Goal: Obtain resource: Download file/media

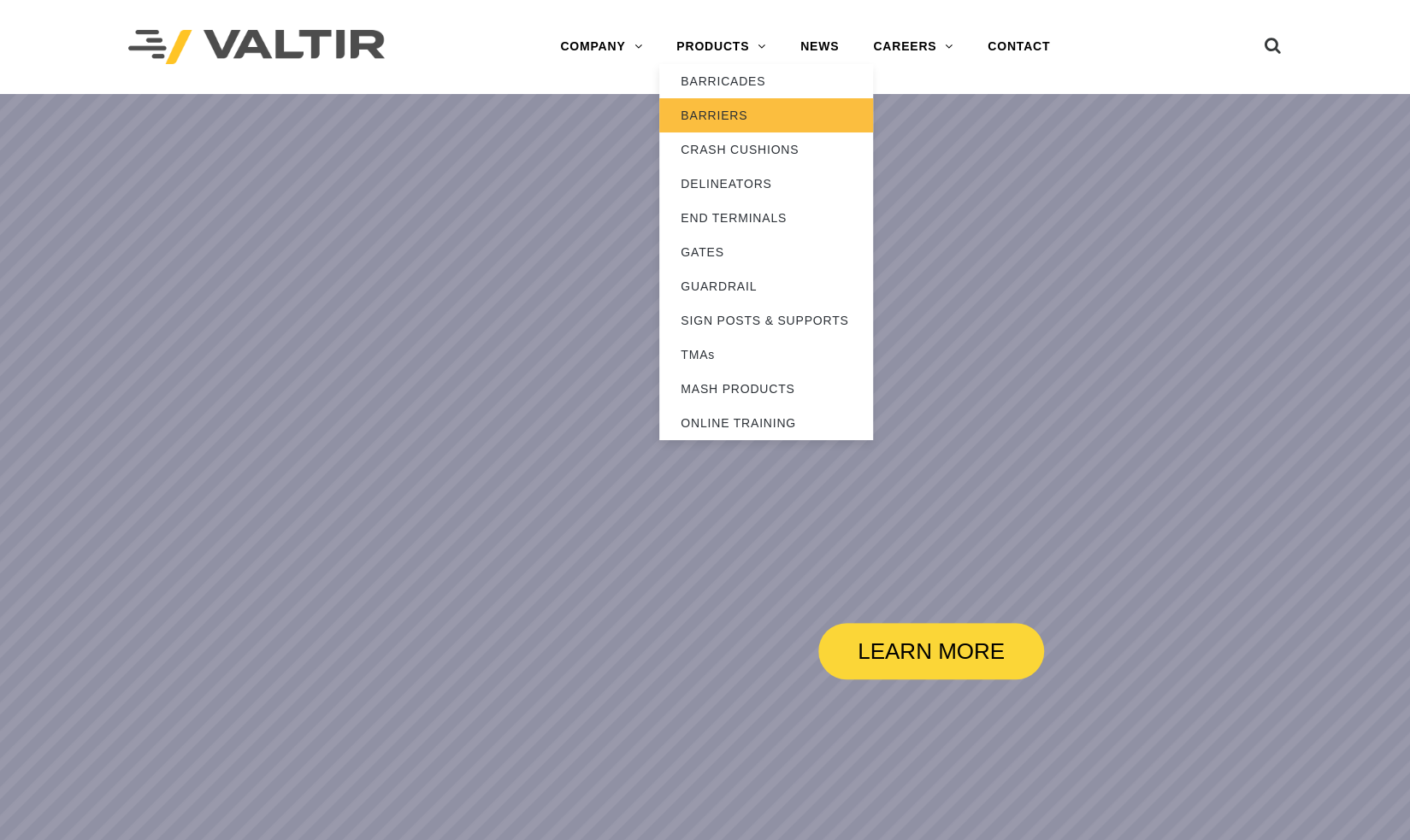
click at [734, 112] on link "BARRIERS" at bounding box center [766, 115] width 214 height 34
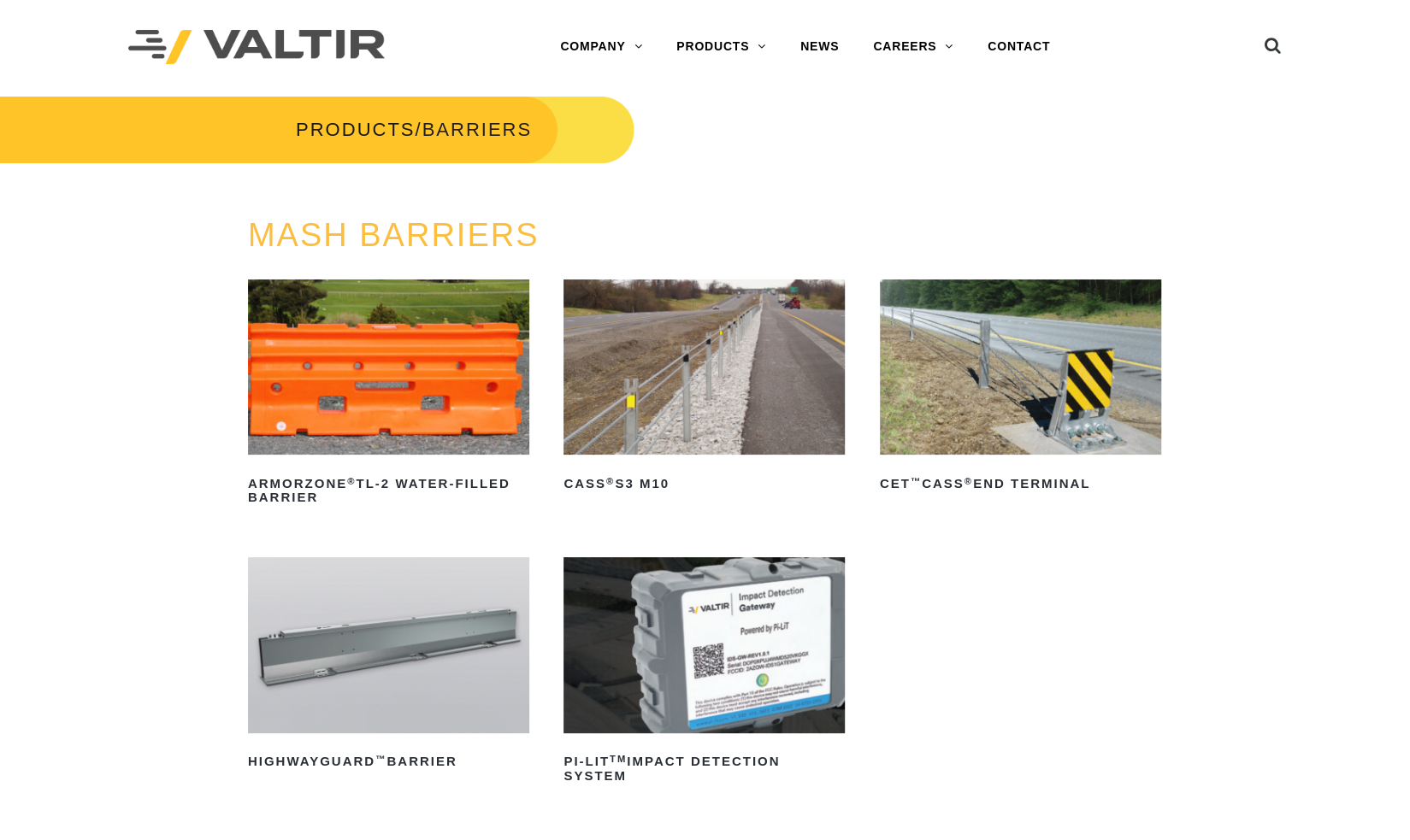
click at [951, 406] on img at bounding box center [1020, 367] width 281 height 176
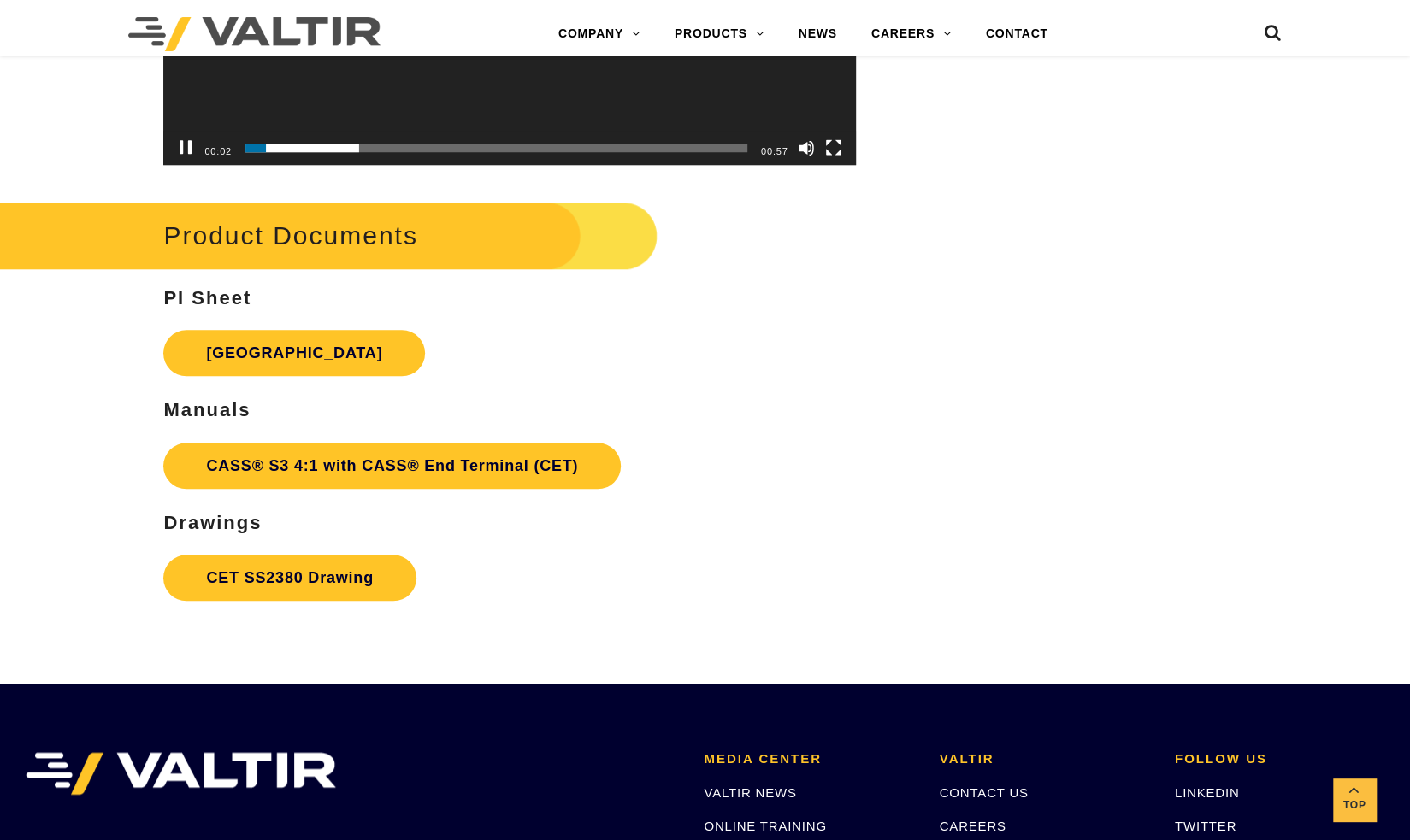
scroll to position [5173, 0]
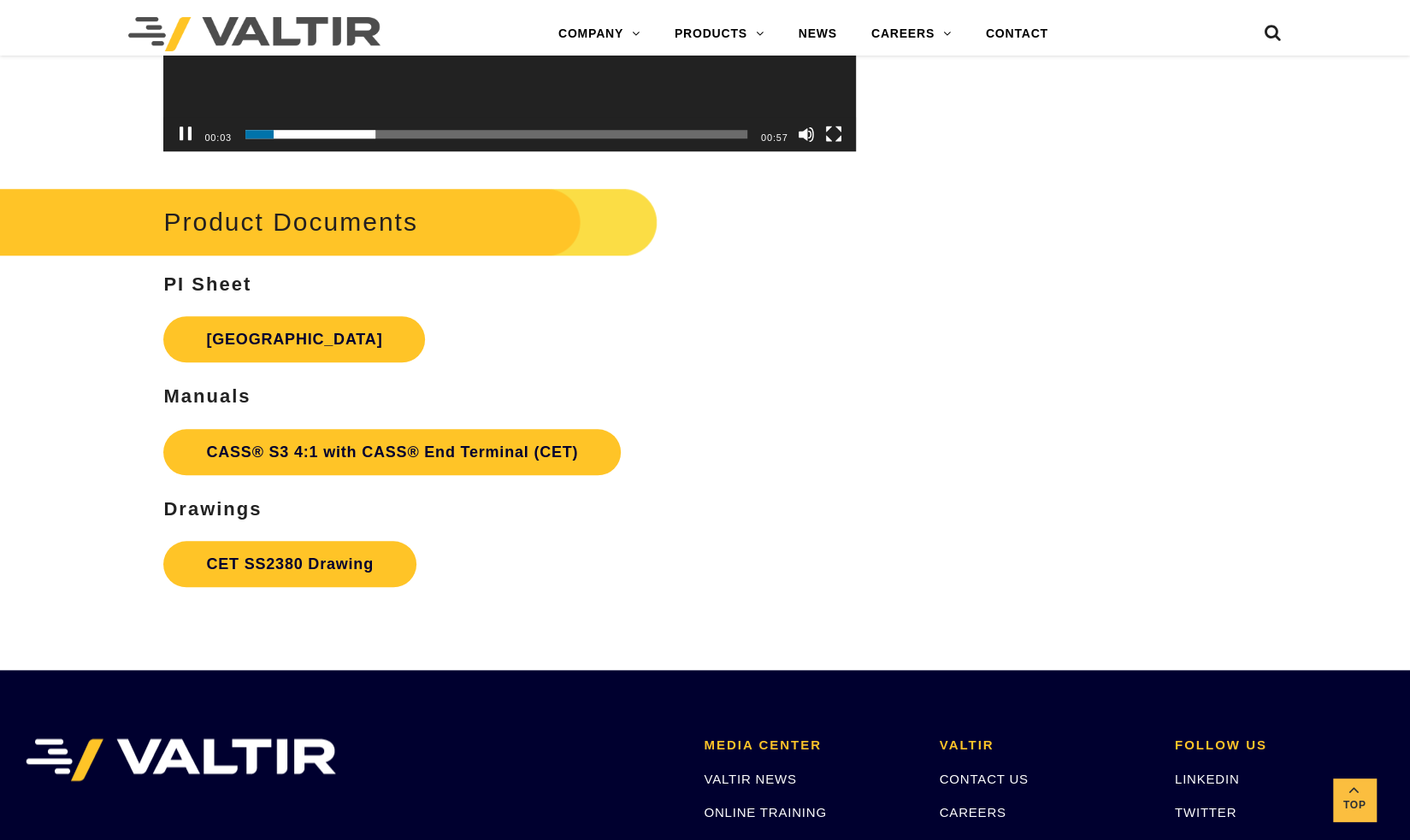
drag, startPoint x: 1420, startPoint y: 63, endPoint x: 1422, endPoint y: 723, distance: 660.0
click at [285, 567] on link "CET SS2380 Drawing" at bounding box center [289, 564] width 253 height 46
